Goal: Information Seeking & Learning: Learn about a topic

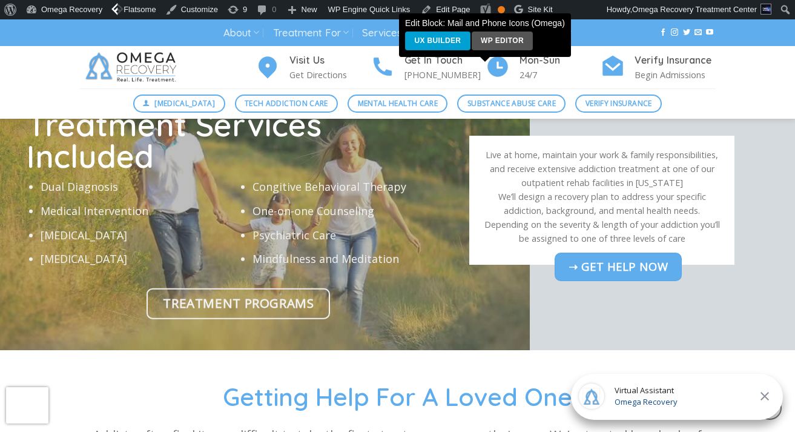
scroll to position [3768, 0]
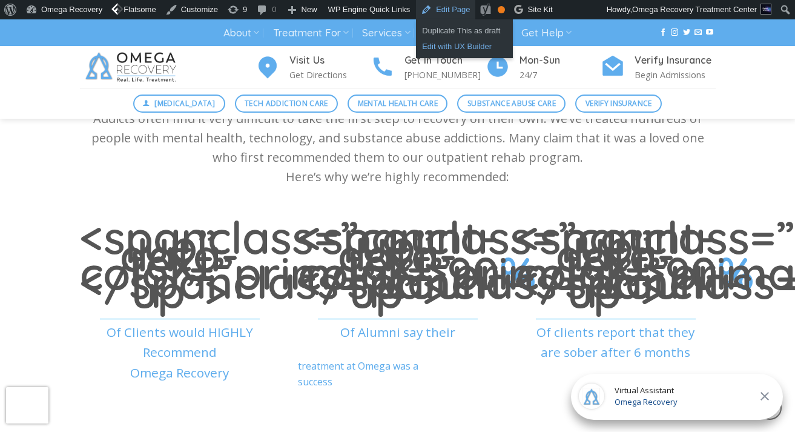
click at [480, 42] on link "Edit with UX Builder" at bounding box center [464, 47] width 97 height 16
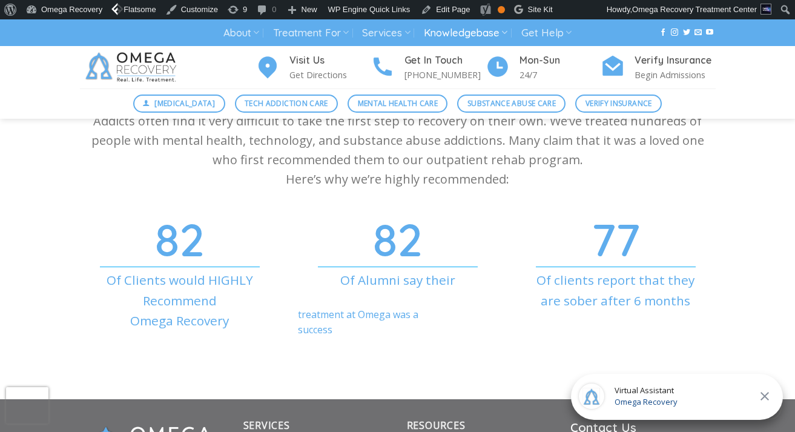
scroll to position [3766, 0]
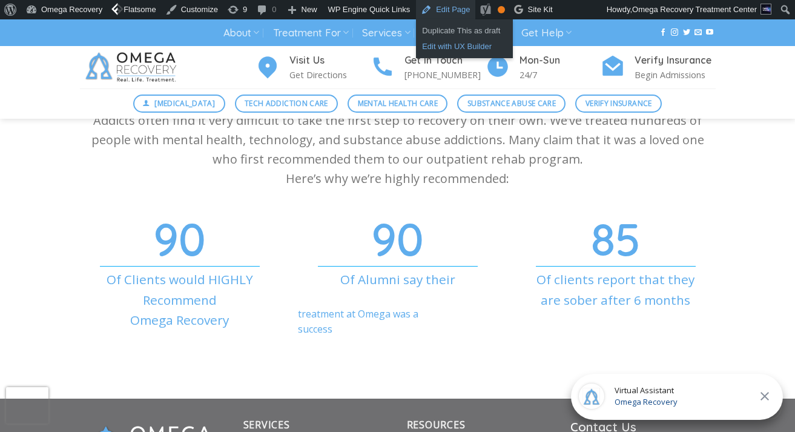
click at [463, 45] on link "Edit with UX Builder" at bounding box center [464, 47] width 97 height 16
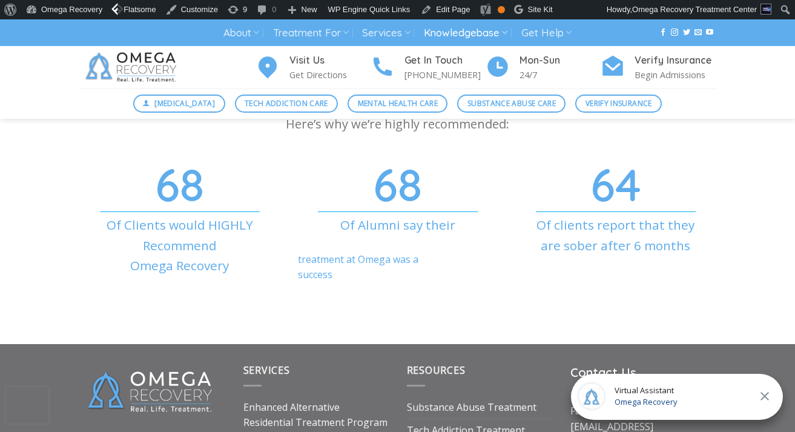
scroll to position [3724, 0]
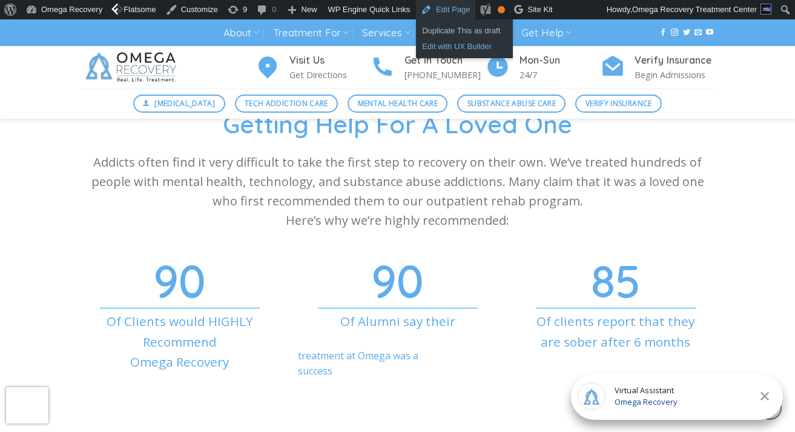
click at [467, 41] on link "Edit with UX Builder" at bounding box center [464, 47] width 97 height 16
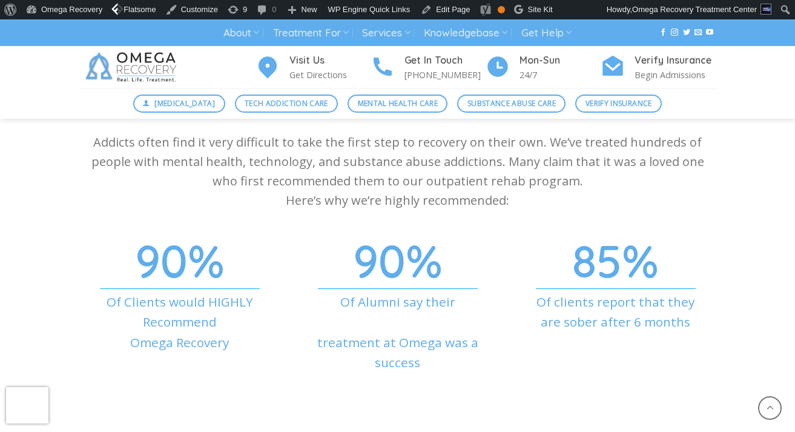
scroll to position [3898, 0]
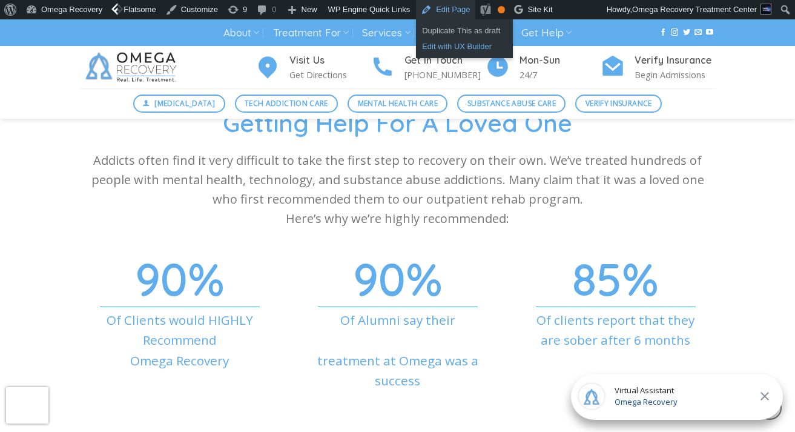
click at [476, 43] on link "Edit with UX Builder" at bounding box center [464, 47] width 97 height 16
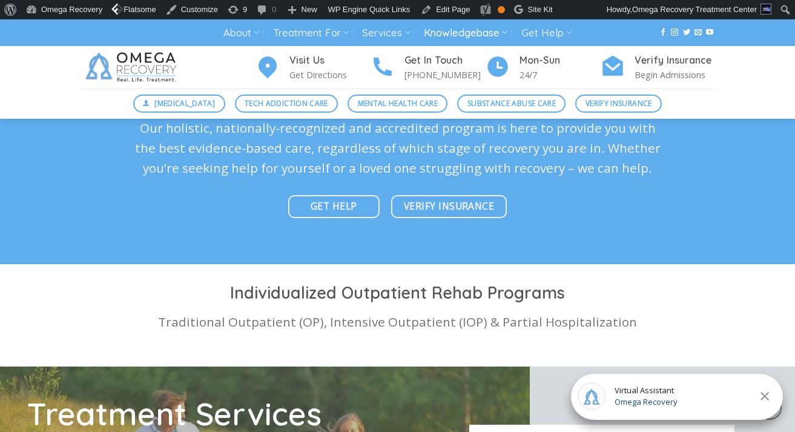
scroll to position [3112, 0]
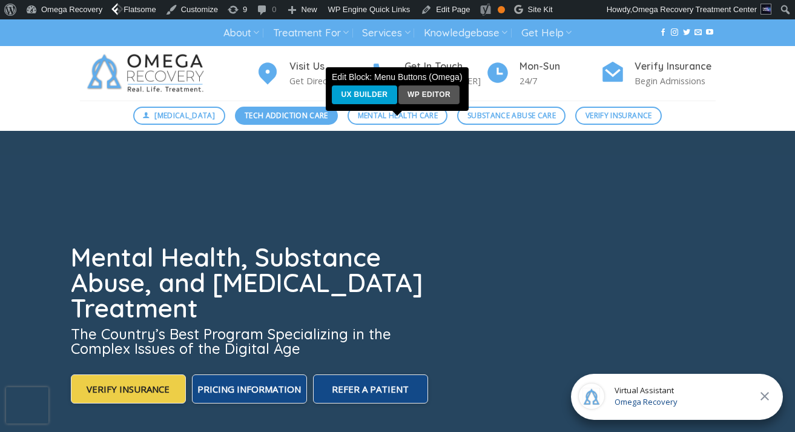
click at [307, 114] on span "Tech Addiction Care" at bounding box center [287, 116] width 84 height 12
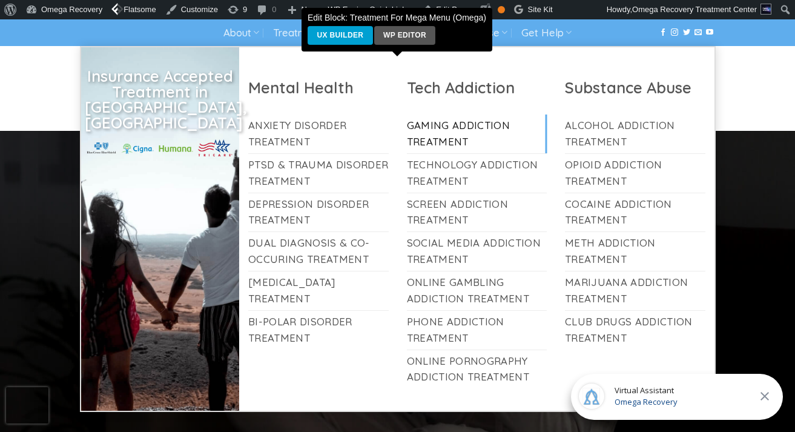
click at [456, 130] on link "Gaming Addiction Treatment" at bounding box center [477, 133] width 140 height 39
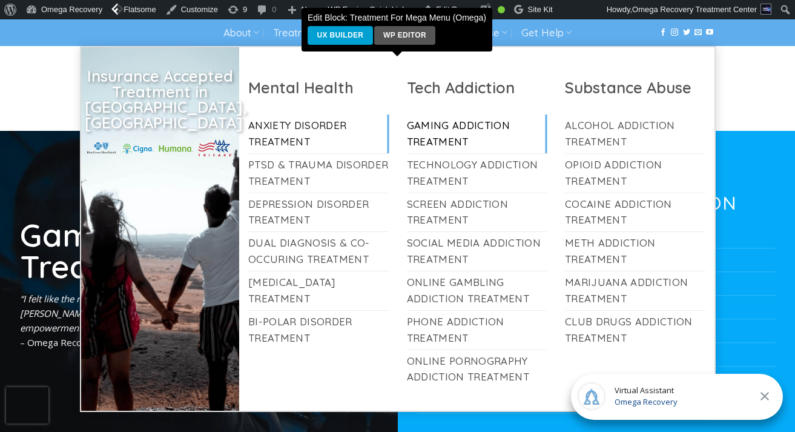
click at [325, 136] on link "Anxiety Disorder Treatment" at bounding box center [318, 133] width 140 height 39
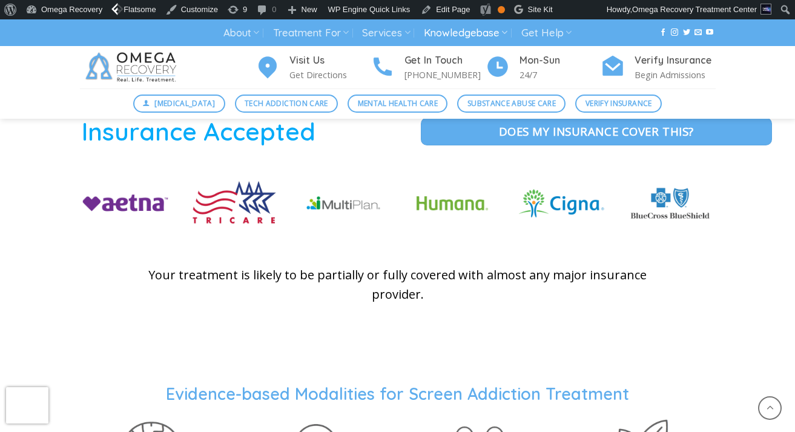
scroll to position [2908, 0]
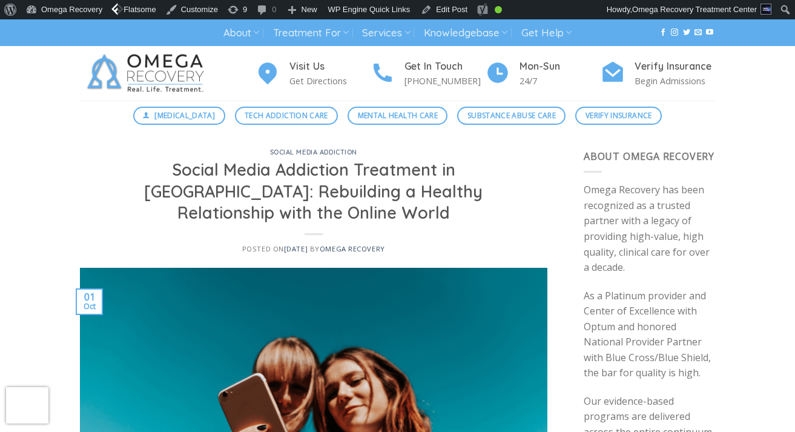
scroll to position [143, 0]
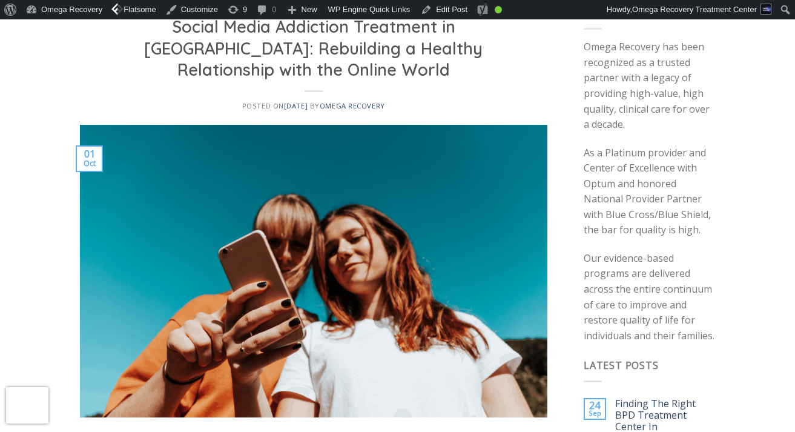
click at [303, 297] on img at bounding box center [314, 271] width 468 height 292
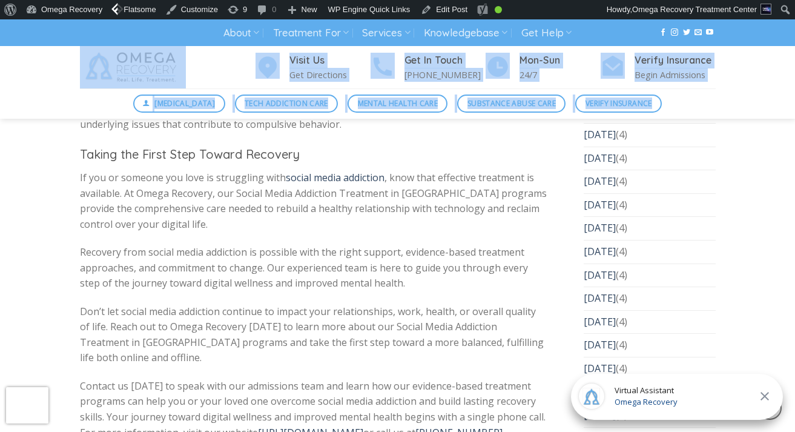
scroll to position [4453, 0]
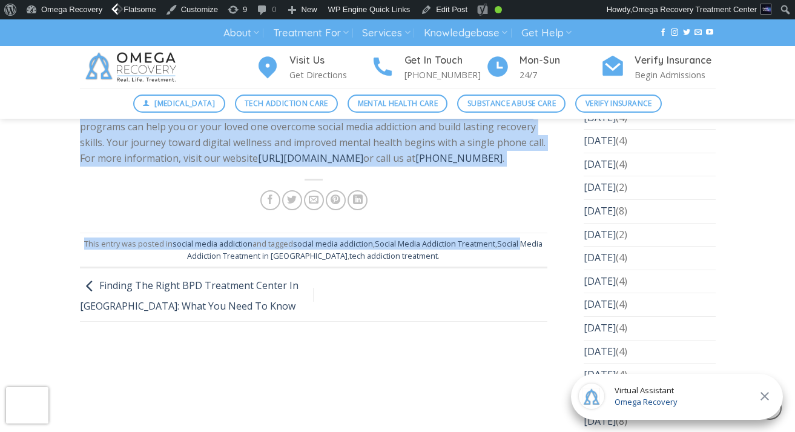
drag, startPoint x: 71, startPoint y: 139, endPoint x: 168, endPoint y: 120, distance: 99.4
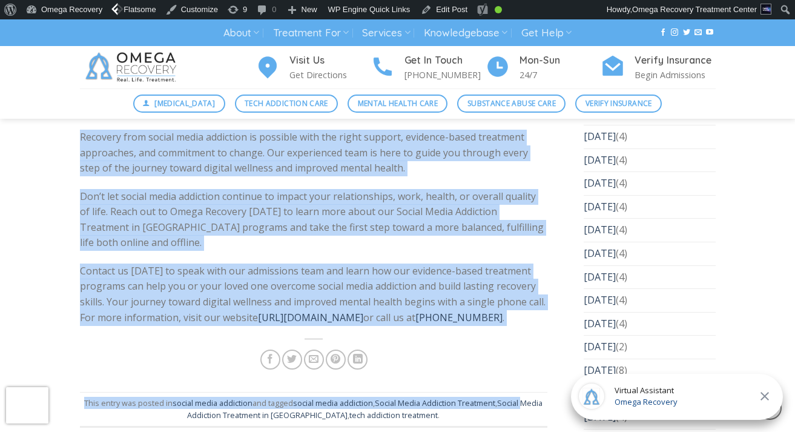
scroll to position [4843, 0]
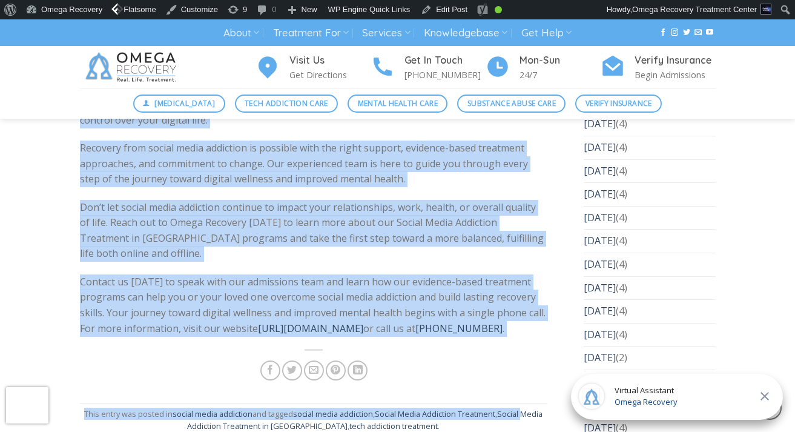
copy div "In today’s digital age, social media has become an integral part of our daily l…"
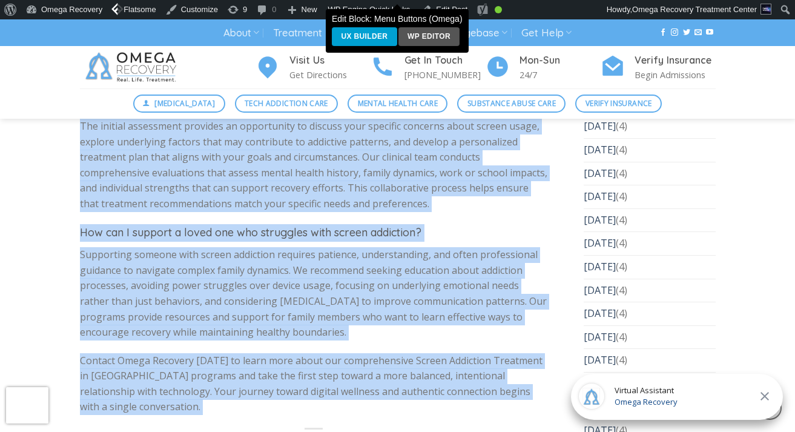
scroll to position [4732, 0]
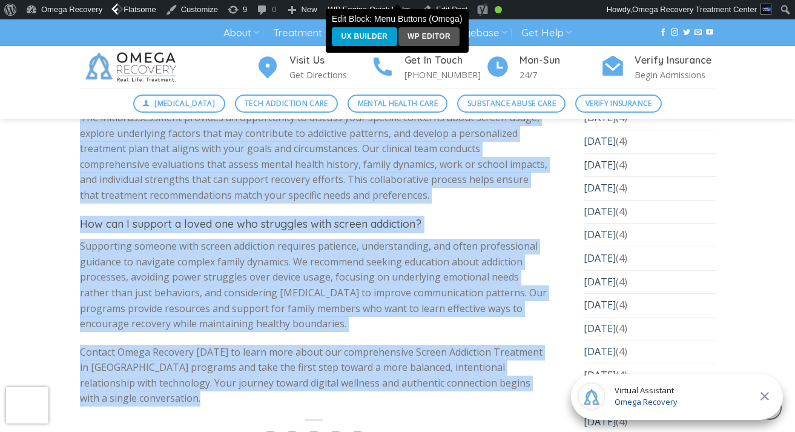
drag, startPoint x: 73, startPoint y: 329, endPoint x: 163, endPoint y: 365, distance: 97.8
copy div "In our hyperconnected world, the glow of screens has become an omnipresent forc…"
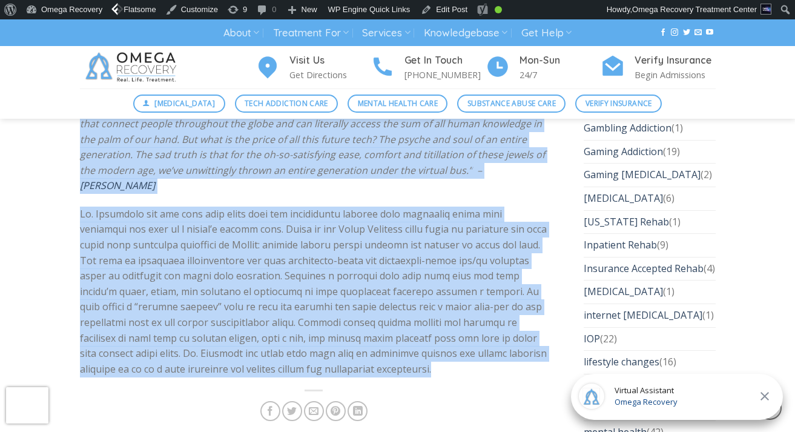
scroll to position [2741, 0]
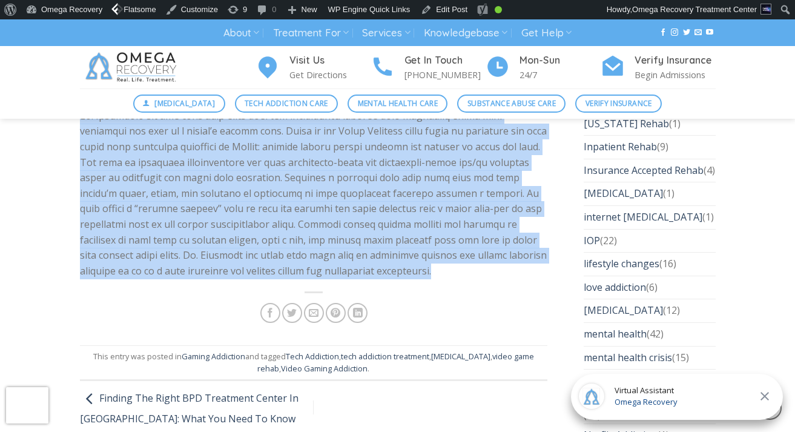
drag, startPoint x: 71, startPoint y: 354, endPoint x: 138, endPoint y: 287, distance: 94.6
click at [139, 288] on div "Gaming Addiction Video Game Addiction Treatment In Austin: Helping Gamers Regai…" at bounding box center [314, 236] width 504 height 5657
copy div "Thanks to advancing technology, video games have never been so popular as they …"
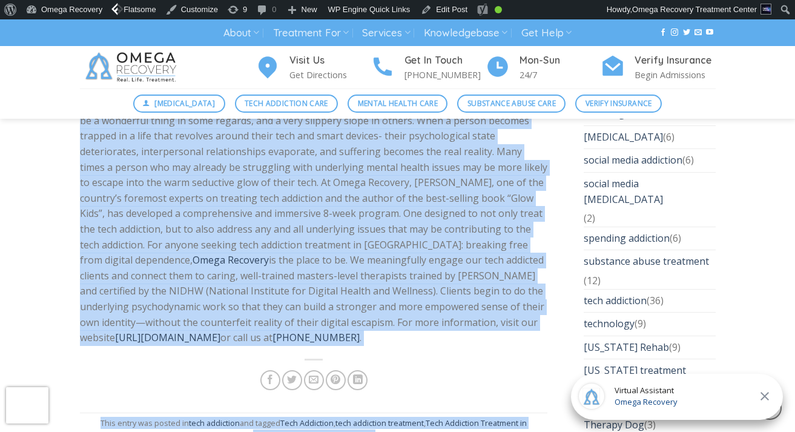
scroll to position [3495, 0]
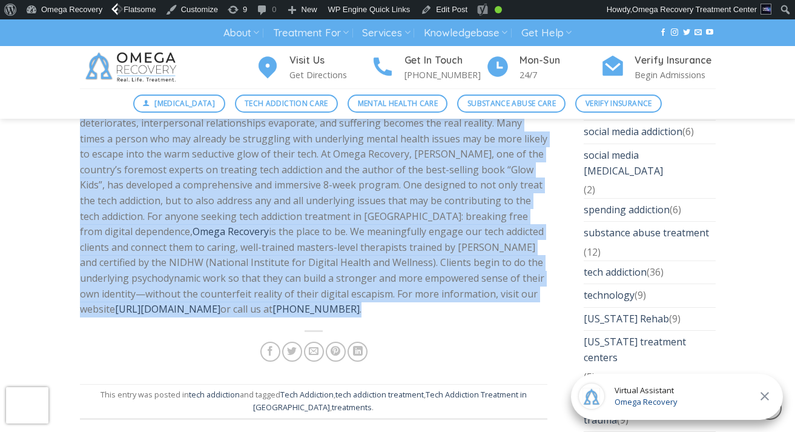
drag, startPoint x: 73, startPoint y: 330, endPoint x: 206, endPoint y: 284, distance: 140.4
copy div "Lorem’i dolorsitam co adipis elitseddoe te incidid utlabo etdolor ma aliqua eni…"
